Goal: Task Accomplishment & Management: Manage account settings

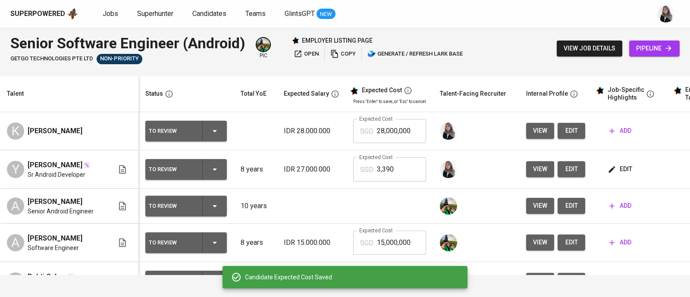
scroll to position [0, 54]
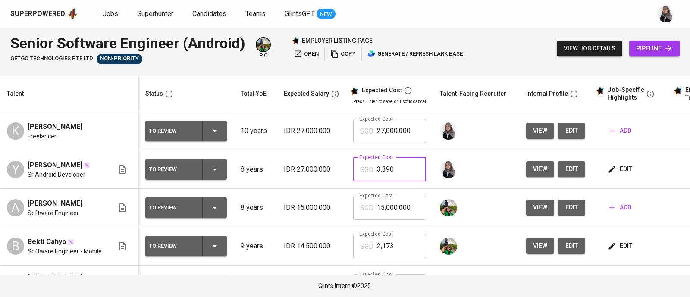
click at [389, 169] on input "3,390" at bounding box center [401, 169] width 49 height 24
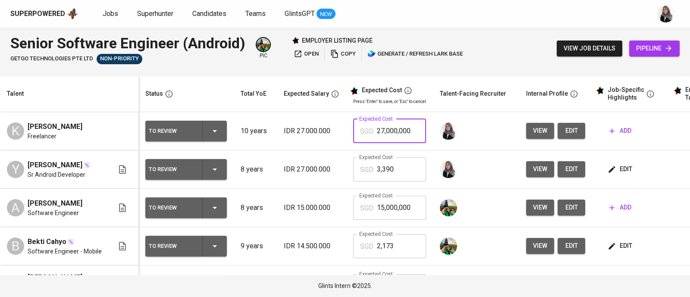
click at [385, 129] on input "27,000,000" at bounding box center [401, 131] width 49 height 24
paste input "0,003,39"
paste input "3,39"
type input "3,390"
click at [533, 134] on span "view" at bounding box center [540, 130] width 14 height 11
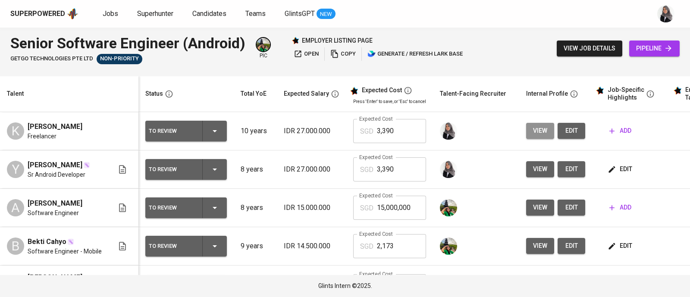
click at [533, 127] on span "view" at bounding box center [540, 130] width 14 height 11
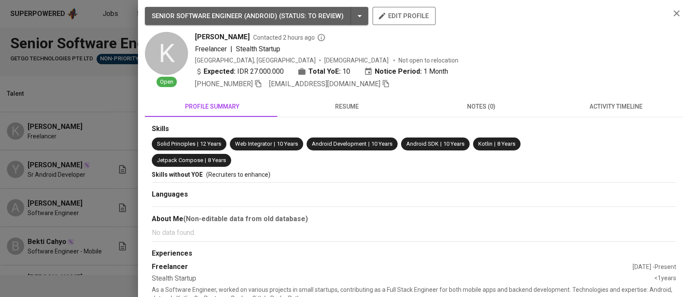
click at [102, 85] on div at bounding box center [345, 148] width 690 height 297
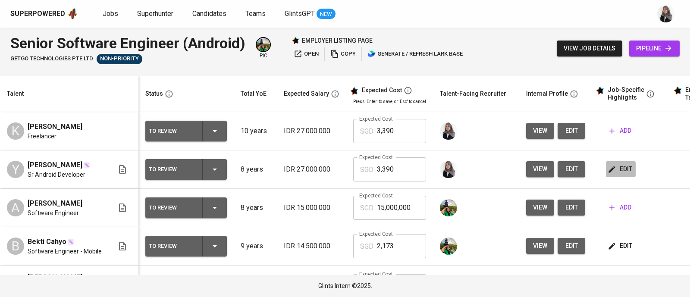
click at [613, 172] on span "edit" at bounding box center [620, 169] width 23 height 11
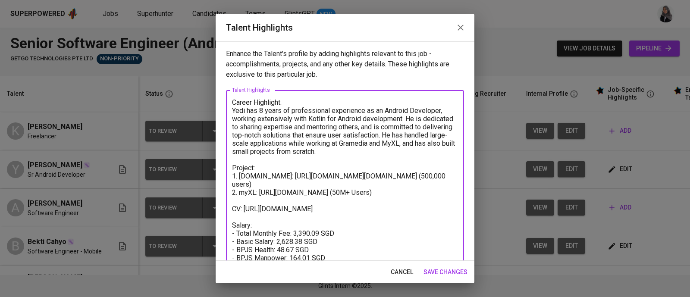
click at [405, 173] on textarea "Career Highlight: Yedi has 8 years of professional experience as an Android Dev…" at bounding box center [345, 216] width 226 height 237
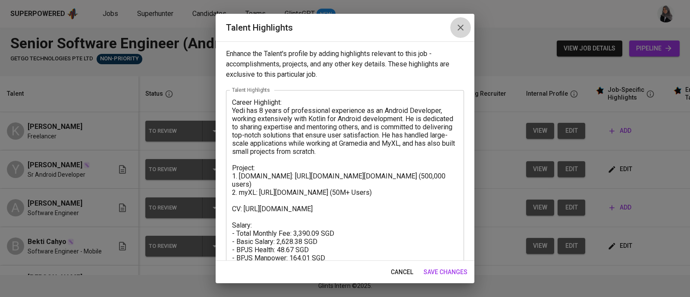
click at [465, 29] on button "button" at bounding box center [460, 27] width 21 height 21
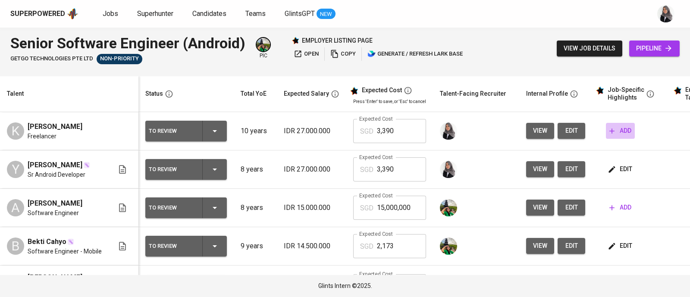
click at [609, 129] on span "add" at bounding box center [620, 130] width 22 height 11
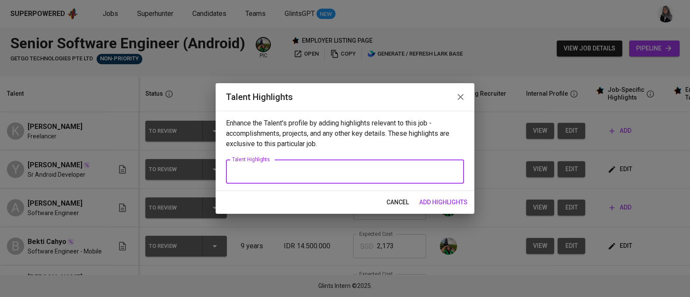
click at [375, 174] on textarea at bounding box center [345, 172] width 226 height 8
paste textarea "Career Highlight: Yedi has 8 years of professional experience as an Android Dev…"
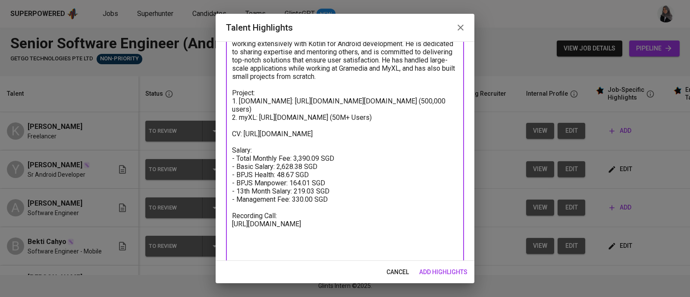
scroll to position [90, 0]
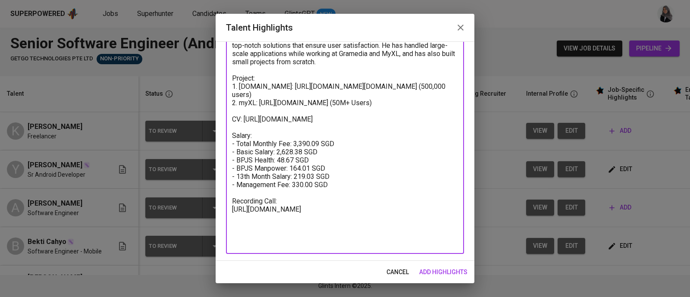
click at [284, 224] on textarea "Career Highlight: Yedi has 8 years of professional experience as an Android Dev…" at bounding box center [345, 127] width 226 height 237
drag, startPoint x: 284, startPoint y: 224, endPoint x: 322, endPoint y: 242, distance: 41.2
click at [322, 242] on textarea "Career Highlight: Yedi has 8 years of professional experience as an Android Dev…" at bounding box center [345, 127] width 226 height 237
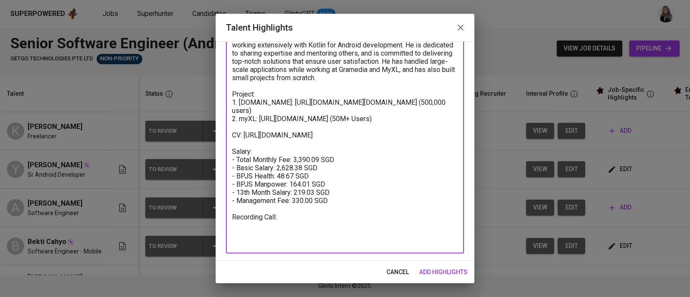
scroll to position [56, 0]
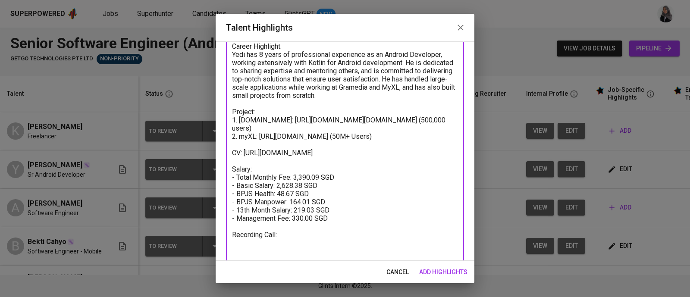
drag, startPoint x: 259, startPoint y: 162, endPoint x: 306, endPoint y: 181, distance: 51.1
click at [306, 181] on textarea "Career Highlight: Yedi has 8 years of professional experience as an Android Dev…" at bounding box center [345, 152] width 226 height 221
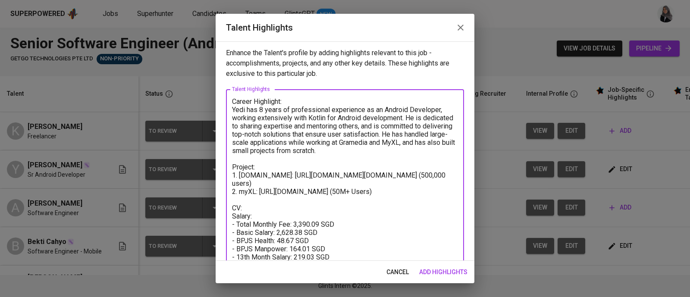
scroll to position [0, 0]
drag, startPoint x: 234, startPoint y: 177, endPoint x: 359, endPoint y: 203, distance: 127.8
click at [359, 203] on textarea "Career Highlight: Yedi has 8 years of professional experience as an Android Dev…" at bounding box center [345, 196] width 226 height 197
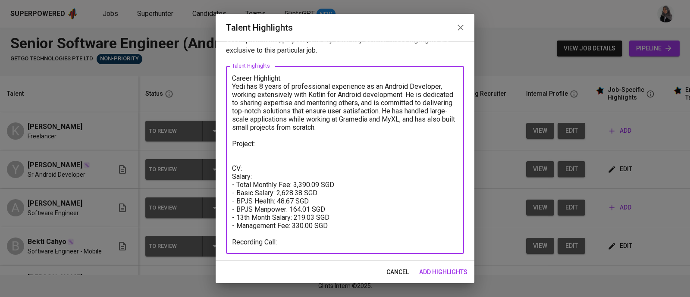
scroll to position [24, 0]
drag, startPoint x: 232, startPoint y: 87, endPoint x: 378, endPoint y: 125, distance: 150.2
click at [378, 125] on textarea "Career Highlight: Yedi has 8 years of professional experience as an Android Dev…" at bounding box center [345, 160] width 226 height 172
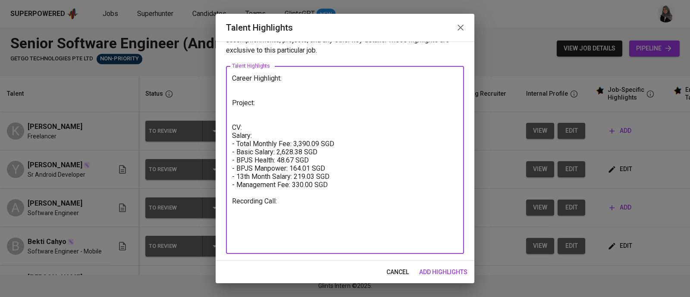
scroll to position [0, 0]
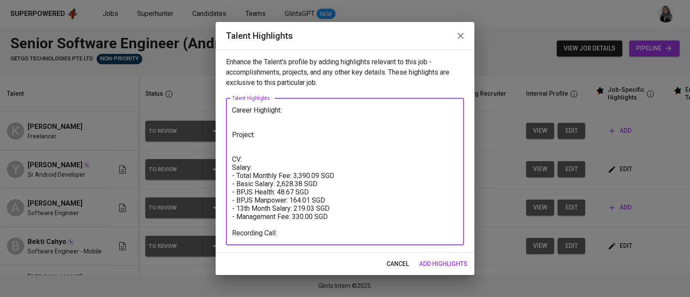
type textarea "Career Highlight: Project: CV: Salary: - Total Monthly Fee: 3,390.09 SGD - Basi…"
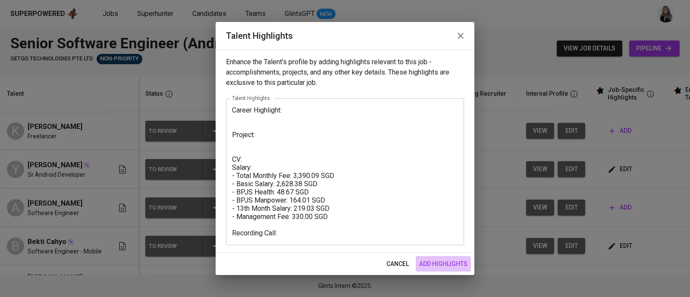
click at [436, 265] on span "add highlights" at bounding box center [443, 264] width 48 height 11
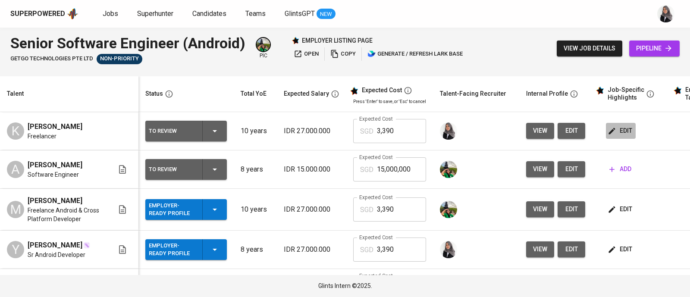
click at [609, 128] on span "edit" at bounding box center [620, 130] width 23 height 11
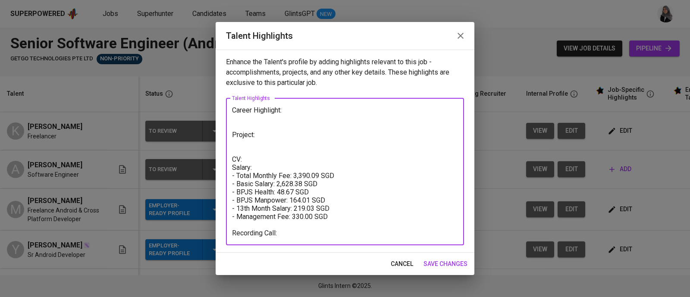
click at [284, 236] on textarea "Career Highlight: Project: CV: Salary: - Total Monthly Fee: 3,390.09 SGD - Basi…" at bounding box center [345, 171] width 226 height 131
paste textarea "https://glints.sg.larksuite.com/minutes/obsg893y8zbqsadrw2n8xplx?from=from_copy…"
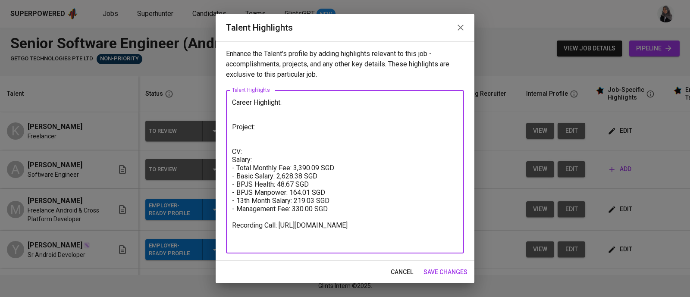
click at [440, 143] on textarea "Career Highlight: Project: CV: Salary: - Total Monthly Fee: 3,390.09 SGD - Basi…" at bounding box center [345, 171] width 226 height 147
click at [234, 132] on textarea "Career Highlight: Project: CV: Salary: - Total Monthly Fee: 3,390.09 SGD - Basi…" at bounding box center [345, 171] width 226 height 147
paste textarea "Name: ⁠Bukalapak (Ecommerce) apps (50+ Millions download), project link: https:…"
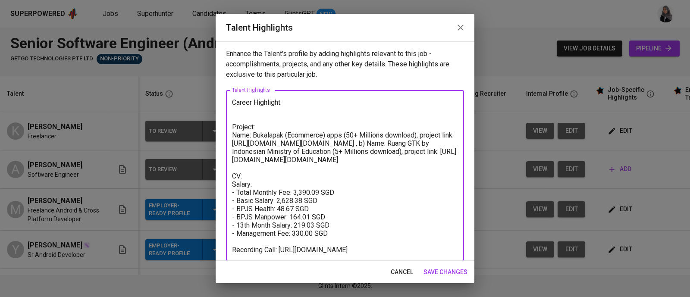
click at [232, 134] on textarea "Career Highlight: Project: Name: ⁠Bukalapak (Ecommerce) apps (50+ Millions down…" at bounding box center [345, 188] width 226 height 180
click at [261, 135] on textarea "Career Highlight: Project: 1. Name: ⁠Bukalapak (Ecommerce) apps (50+ Millions d…" at bounding box center [345, 188] width 226 height 180
click at [410, 134] on textarea "Career Highlight: Project: 1. ⁠Bukalapak (Ecommerce) apps (50+ Millions downloa…" at bounding box center [345, 188] width 226 height 180
click at [337, 151] on textarea "Career Highlight: Project: 1. ⁠Bukalapak (Ecommerce) apps (50+ Millions downloa…" at bounding box center [345, 188] width 226 height 180
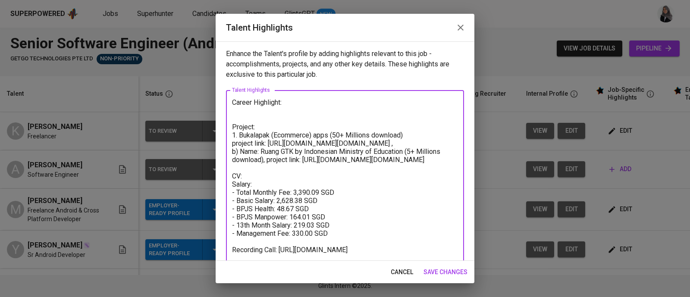
click at [340, 150] on textarea "Career Highlight: Project: 1. ⁠Bukalapak (Ecommerce) apps (50+ Millions downloa…" at bounding box center [345, 192] width 226 height 188
click at [236, 158] on textarea "Career Highlight: Project: 1. ⁠Bukalapak (Ecommerce) apps (50+ Millions downloa…" at bounding box center [345, 192] width 226 height 188
click at [262, 160] on textarea "Career Highlight: Project: 1. ⁠Bukalapak (Ecommerce) apps (50+ Millions downloa…" at bounding box center [345, 192] width 226 height 188
click at [269, 167] on textarea "Career Highlight: Project: 1. ⁠Bukalapak (Ecommerce) apps (50+ Millions downloa…" at bounding box center [345, 192] width 226 height 188
click at [258, 199] on textarea "Career Highlight: Project: 1. ⁠Bukalapak (Ecommerce) apps (50+ Millions downloa…" at bounding box center [345, 196] width 226 height 197
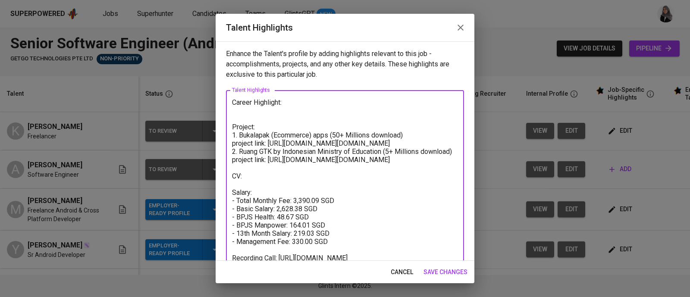
type textarea "Career Highlight: Project: 1. ⁠Bukalapak (Ecommerce) apps (50+ Millions downloa…"
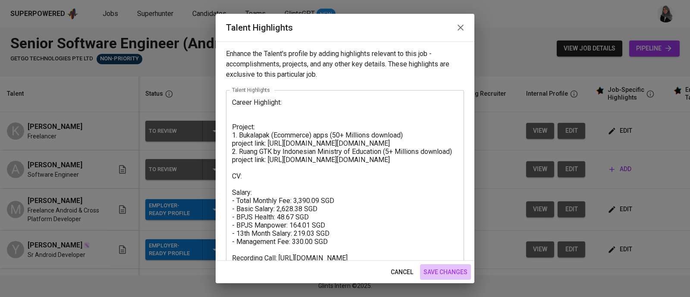
click at [438, 269] on span "save changes" at bounding box center [445, 272] width 44 height 11
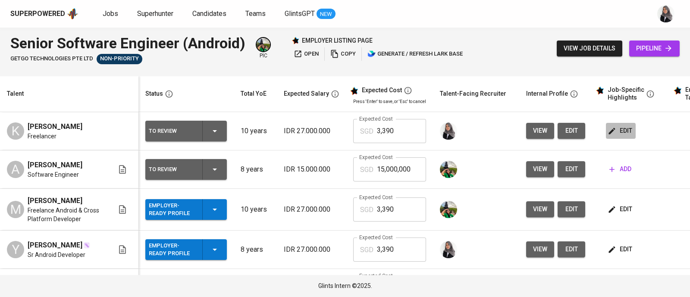
click at [613, 130] on span "edit" at bounding box center [620, 130] width 23 height 11
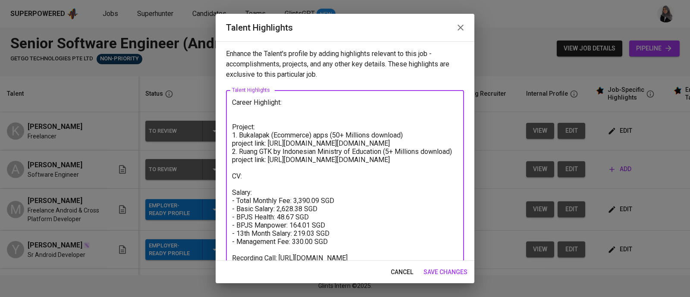
click at [252, 205] on textarea "Career Highlight: Project: 1. ⁠Bukalapak (Ecommerce) apps (50+ Millions downloa…" at bounding box center [345, 200] width 226 height 205
click at [249, 201] on textarea "Career Highlight: Project: 1. ⁠Bukalapak (Ecommerce) apps (50+ Millions downloa…" at bounding box center [345, 200] width 226 height 205
paste textarea "https://glints.sg.larksuite.com/file/VxTibQZMXok7kbxdlJUlcrKXgnh?from=from_copy…"
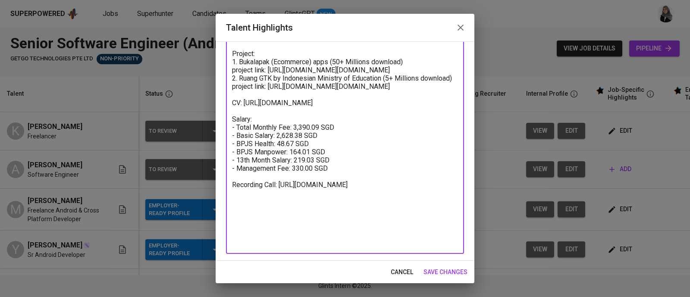
type textarea "Career Highlight: Project: 1. ⁠Bukalapak (Ecommerce) apps (50+ Millions downloa…"
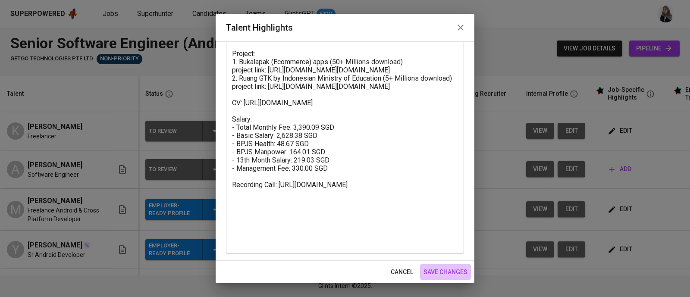
click at [444, 278] on button "save changes" at bounding box center [445, 272] width 51 height 16
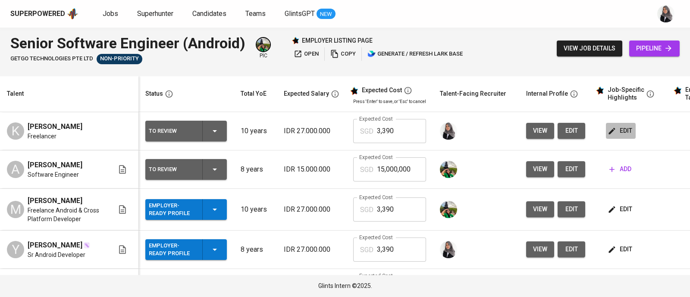
click at [607, 133] on icon "button" at bounding box center [611, 131] width 9 height 9
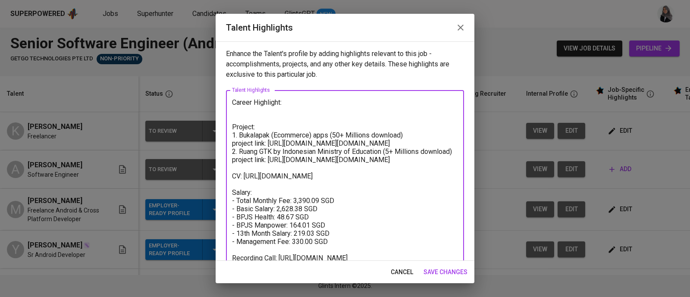
click at [292, 103] on textarea "Career Highlight: Project: 1. ⁠Bukalapak (Ecommerce) apps (50+ Millions downloa…" at bounding box center [345, 208] width 226 height 221
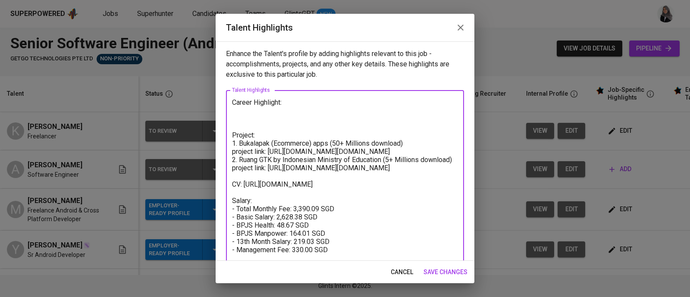
paste textarea "Krisna has 10 years of experience as an Android Developer, encompassing roles a…"
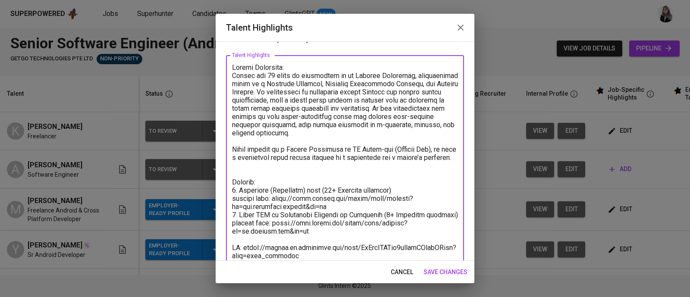
scroll to position [37, 0]
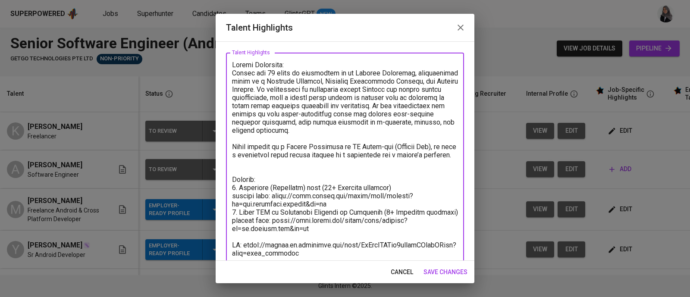
click at [241, 171] on textarea at bounding box center [345, 220] width 226 height 319
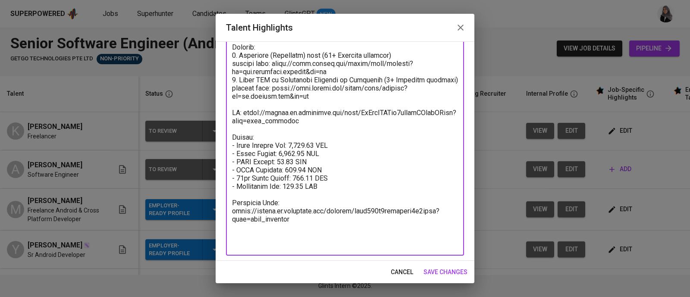
scroll to position [164, 0]
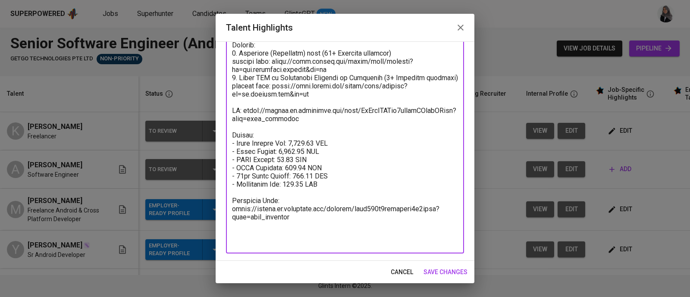
type textarea "Career Highlight: Krisna has 10 years of experience as an Android Developer, en…"
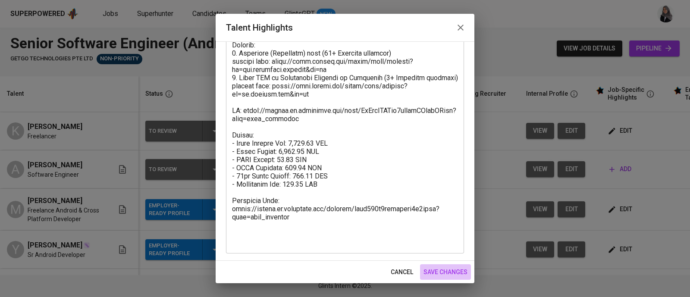
click at [435, 268] on span "save changes" at bounding box center [445, 272] width 44 height 11
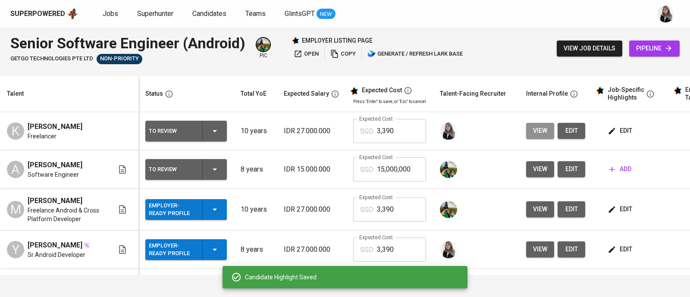
click at [526, 125] on button "view" at bounding box center [540, 131] width 28 height 16
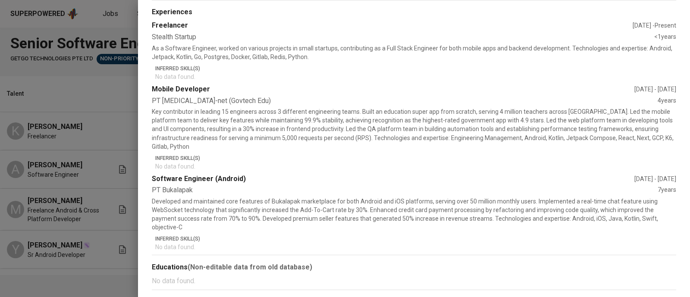
scroll to position [0, 0]
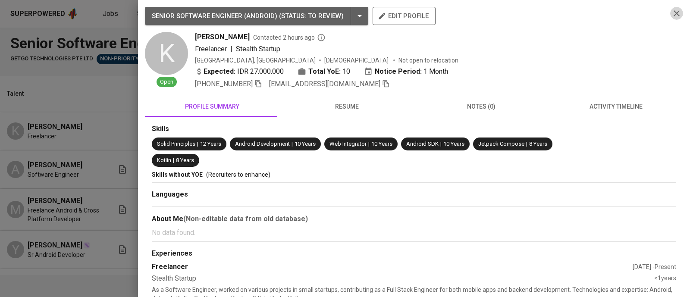
click at [671, 15] on icon "button" at bounding box center [676, 13] width 10 height 10
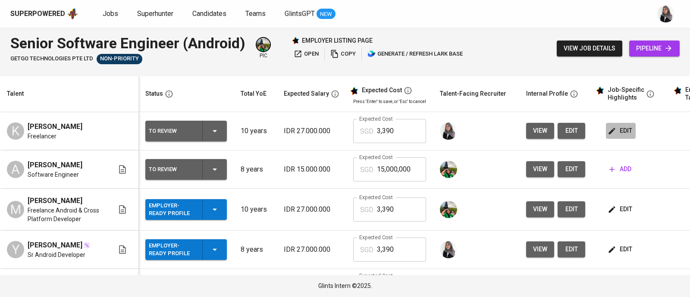
click at [609, 130] on span "edit" at bounding box center [620, 130] width 23 height 11
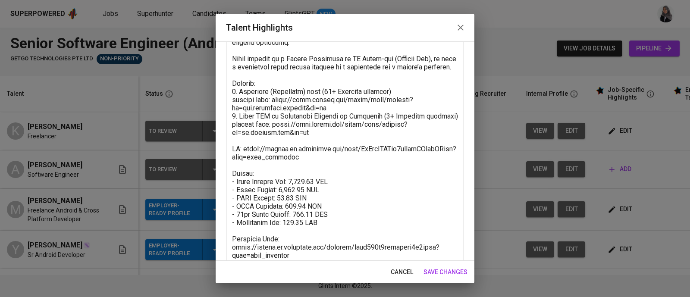
scroll to position [134, 0]
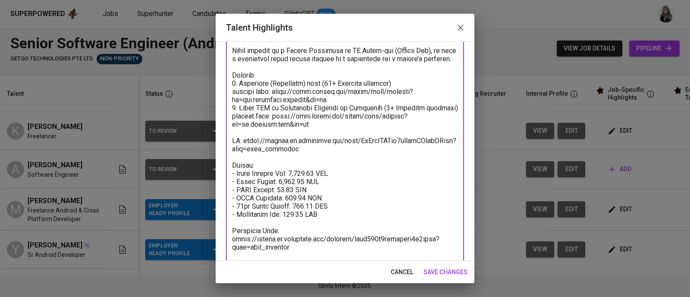
drag, startPoint x: 247, startPoint y: 156, endPoint x: 299, endPoint y: 174, distance: 54.1
click at [299, 174] on textarea at bounding box center [345, 120] width 226 height 311
paste textarea "LxLVb2vA5ocziRxknVDltHoigMe"
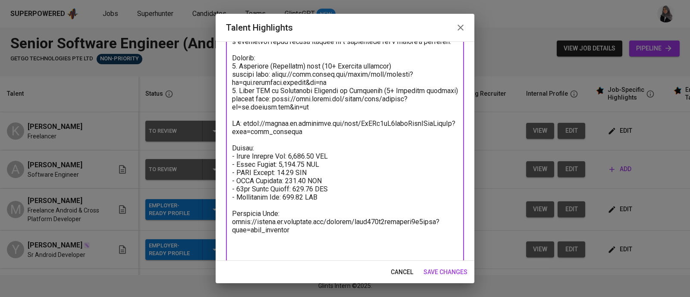
scroll to position [164, 0]
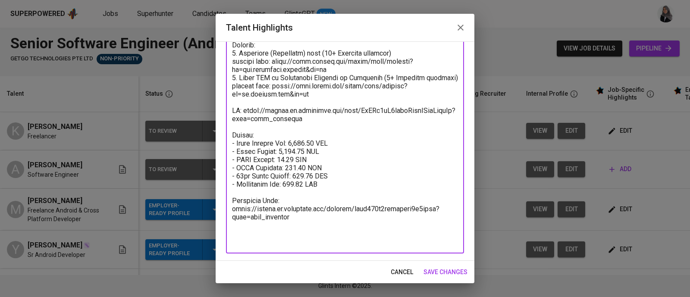
type textarea "Career Highlight: Krisna has 10 years of experience as an Android Developer, en…"
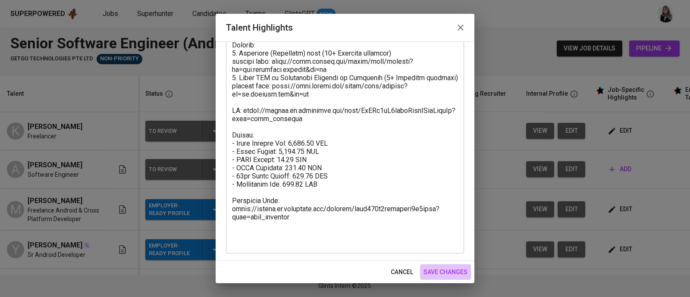
click at [444, 270] on span "save changes" at bounding box center [445, 272] width 44 height 11
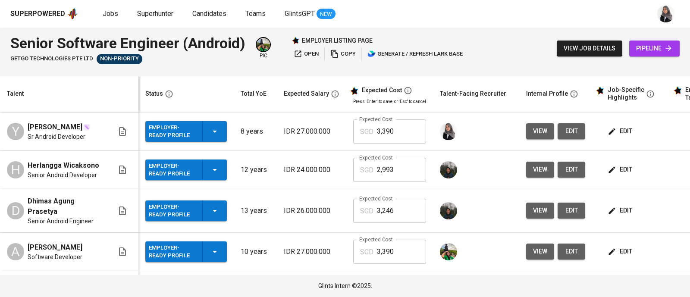
scroll to position [75, 0]
